Goal: Transaction & Acquisition: Purchase product/service

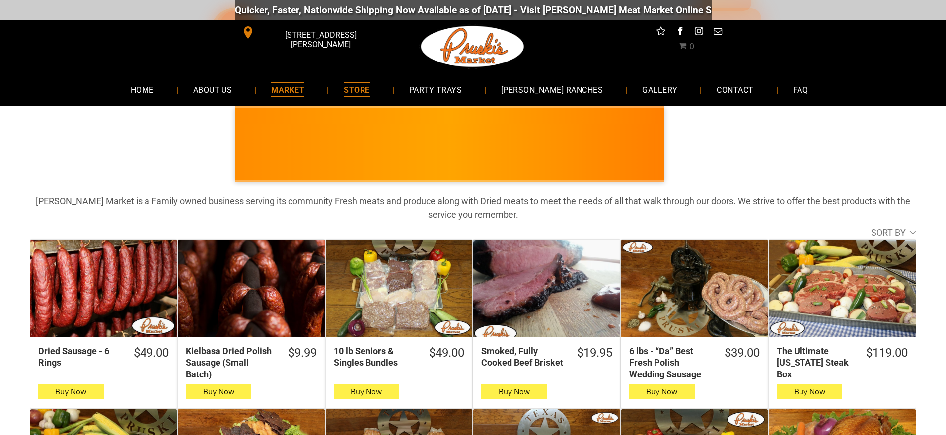
click at [304, 90] on span "MARKET" at bounding box center [287, 89] width 33 height 14
